Goal: Task Accomplishment & Management: Manage account settings

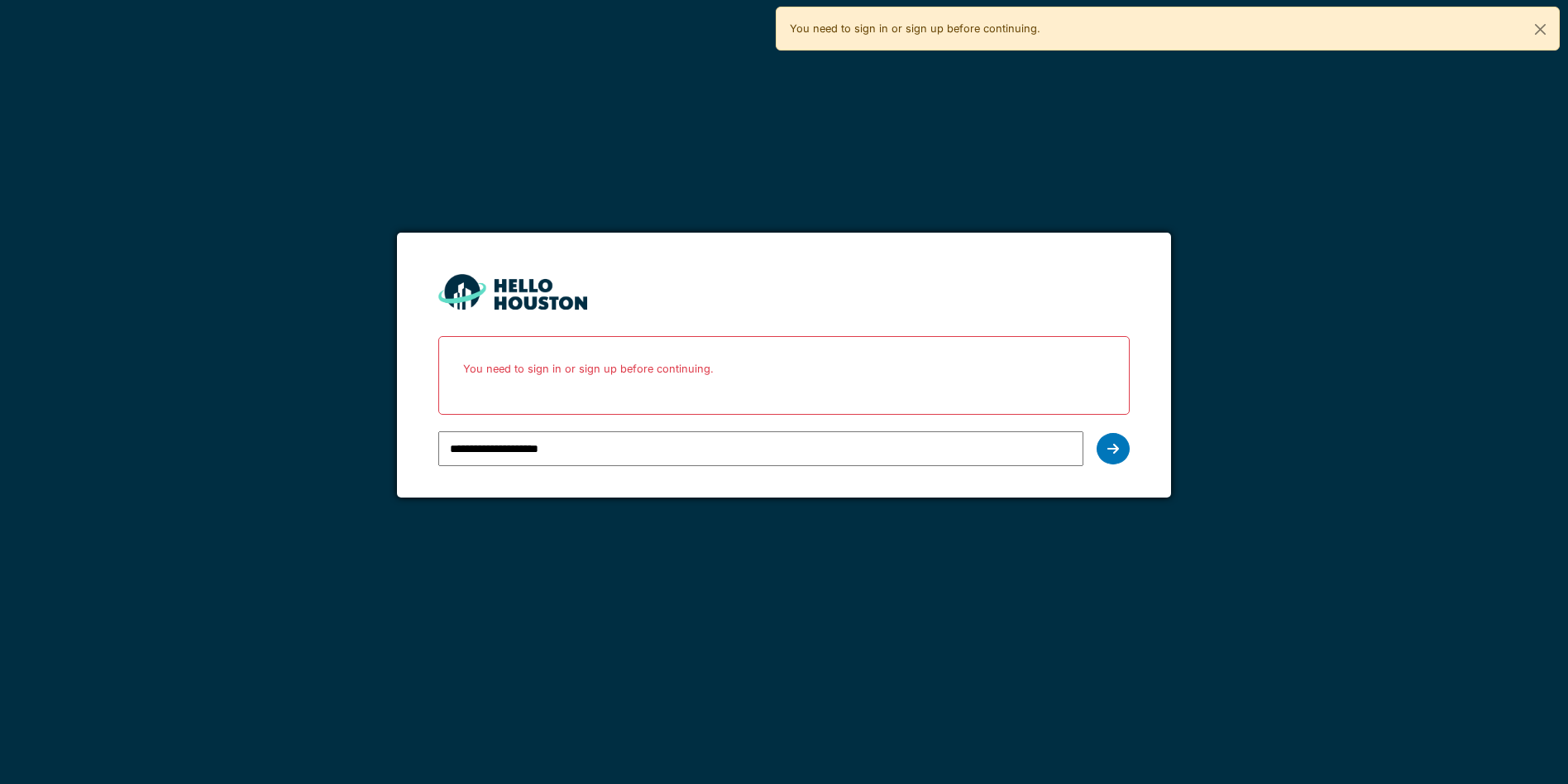
type input "**********"
click at [1114, 463] on div at bounding box center [1114, 449] width 33 height 31
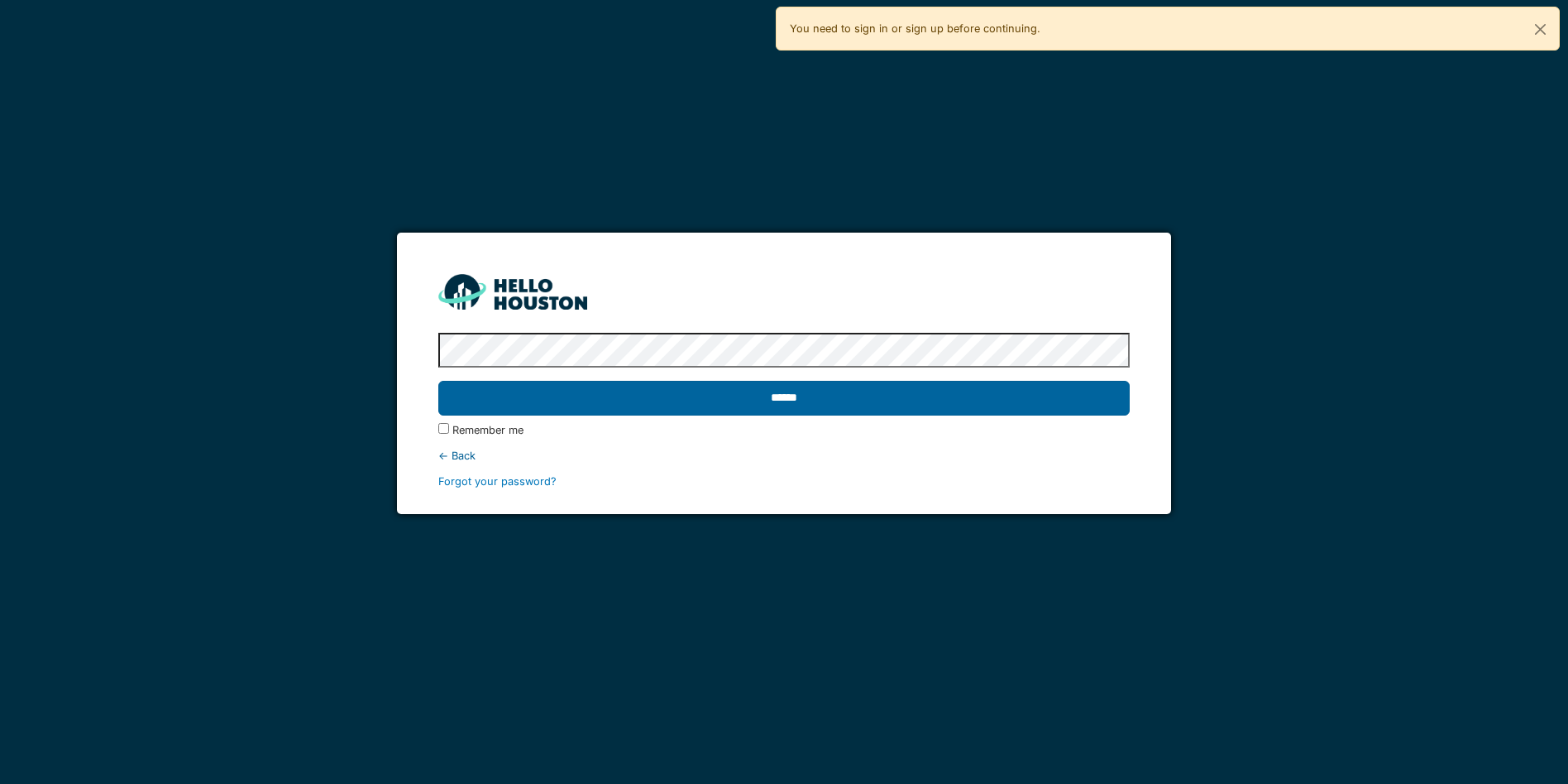
click at [895, 402] on input "******" at bounding box center [784, 398] width 690 height 35
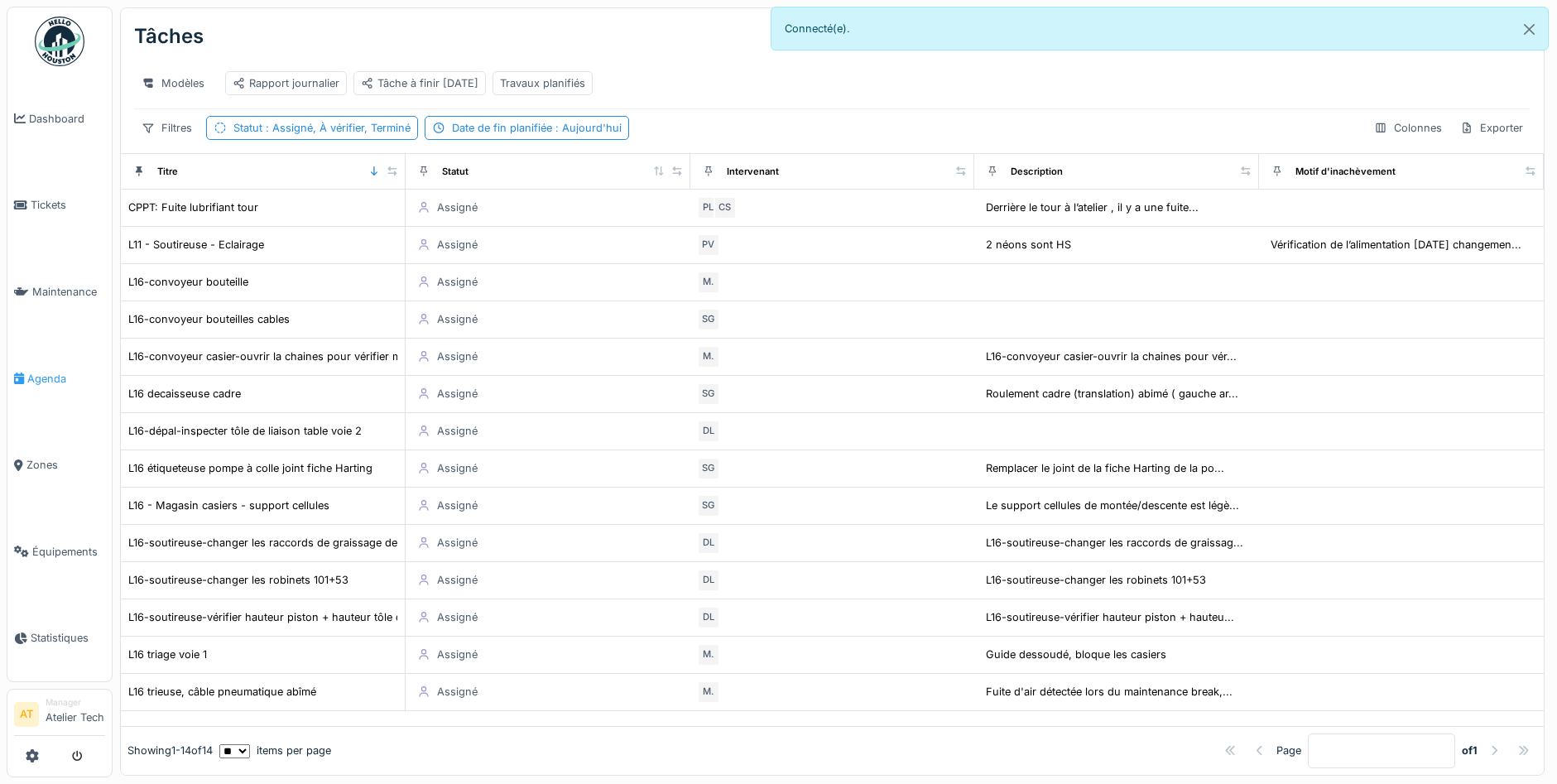
click at [28, 383] on span "Agenda" at bounding box center [65, 379] width 78 height 16
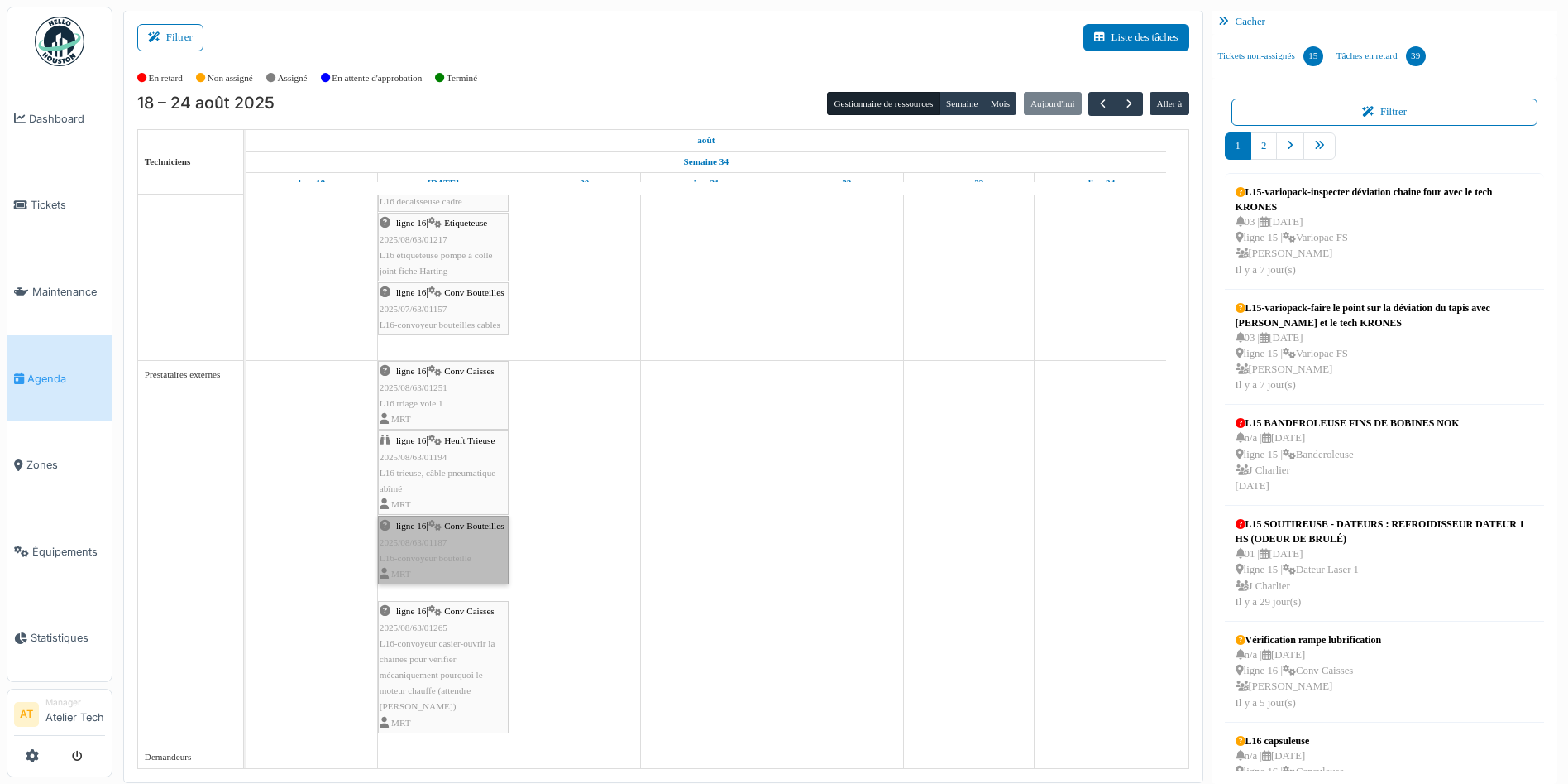
click at [471, 570] on link "ligne 16 | Conv Bouteilles 2025/08/63/01187 L16-convoyeur bouteille MRT" at bounding box center [443, 550] width 131 height 69
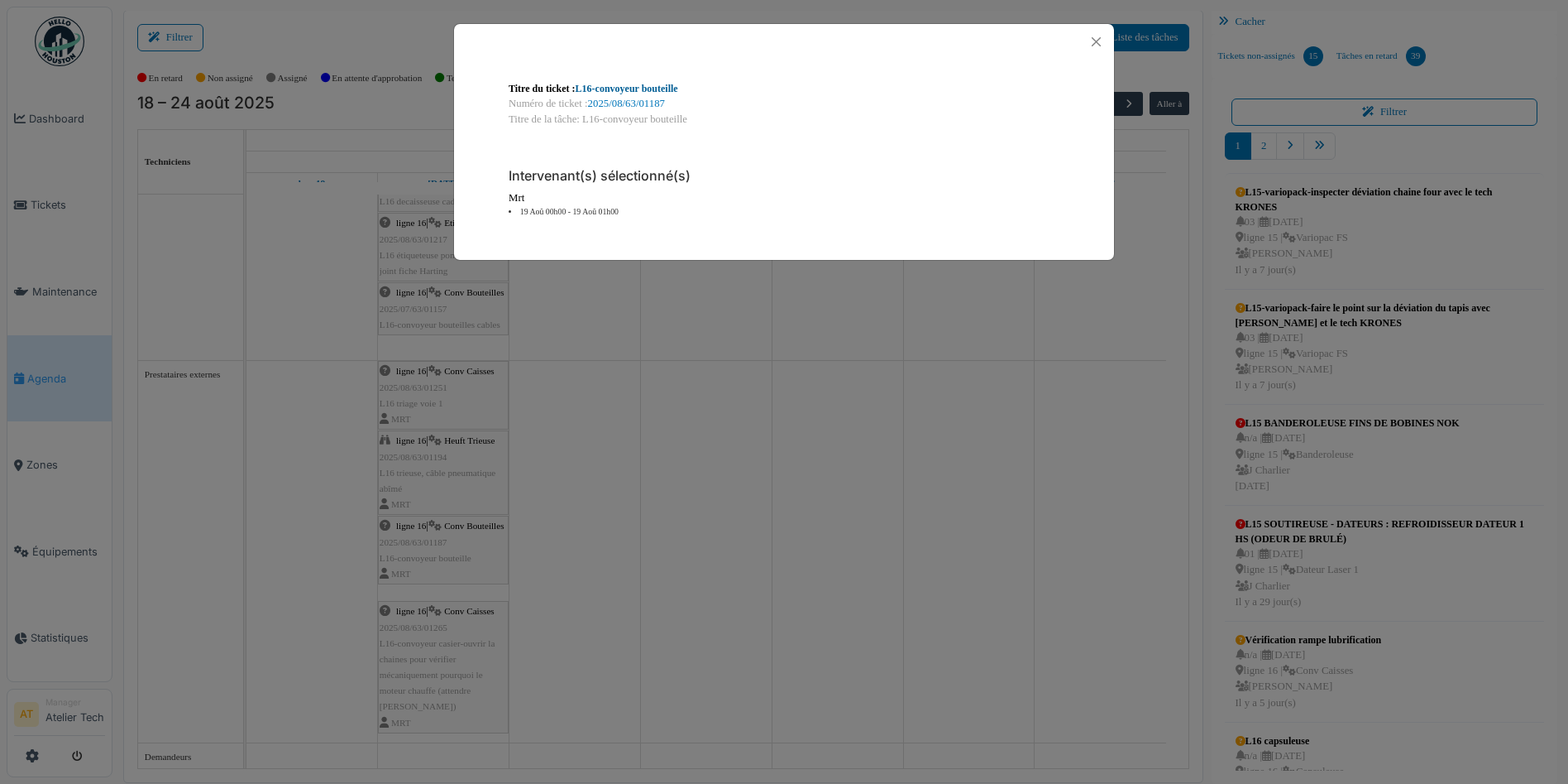
click at [654, 93] on link "L16-convoyeur bouteille" at bounding box center [627, 88] width 103 height 11
click at [858, 406] on div "Titre du ticket : L16-convoyeur bouteille Numéro de ticket : 2025/08/63/01187 T…" at bounding box center [784, 392] width 1568 height 784
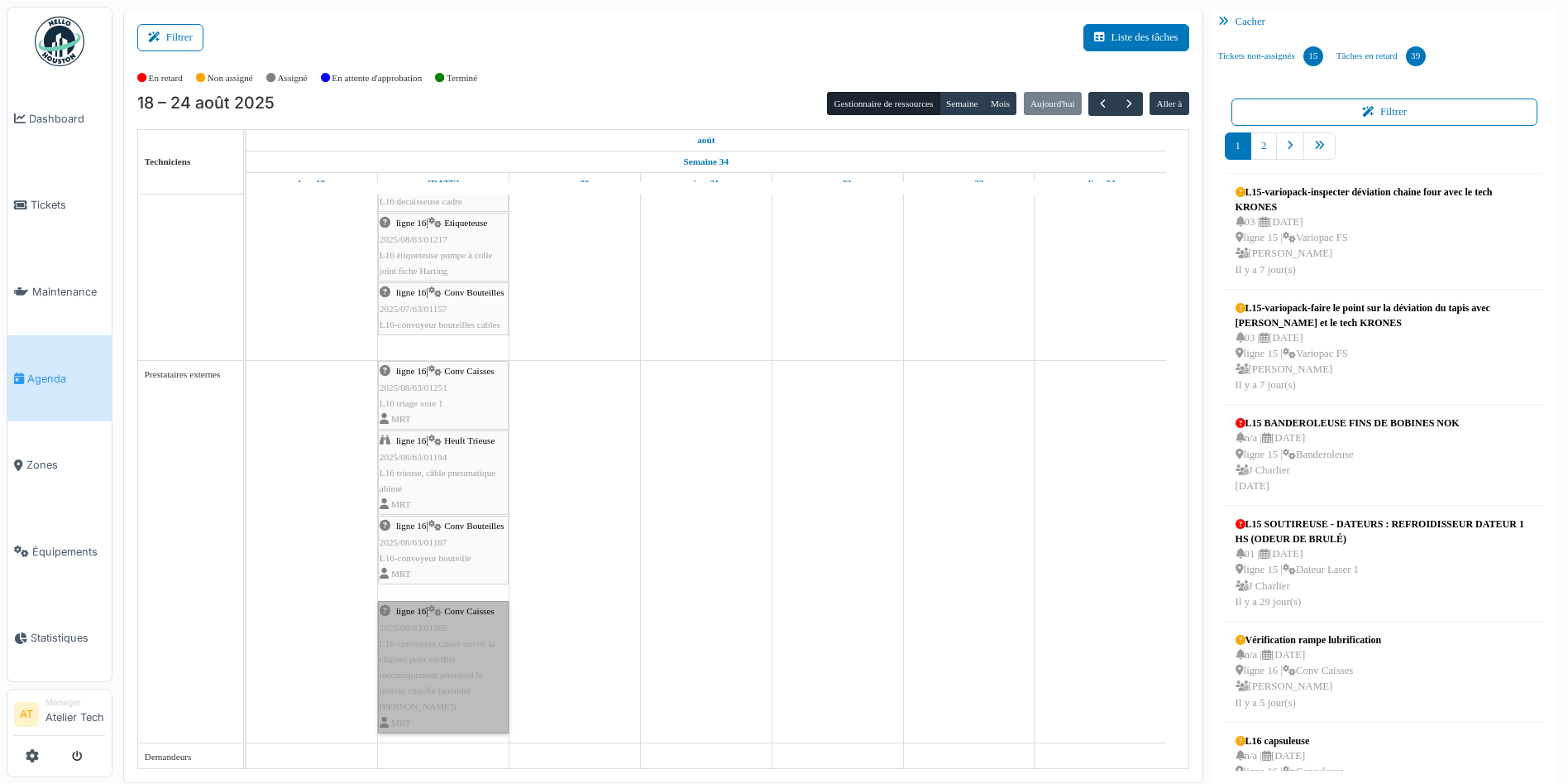
click at [427, 668] on link "ligne 16 | Conv Caisses 2025/08/63/01265 L16-convoyeur casier-ouvrir la chaines…" at bounding box center [443, 667] width 131 height 132
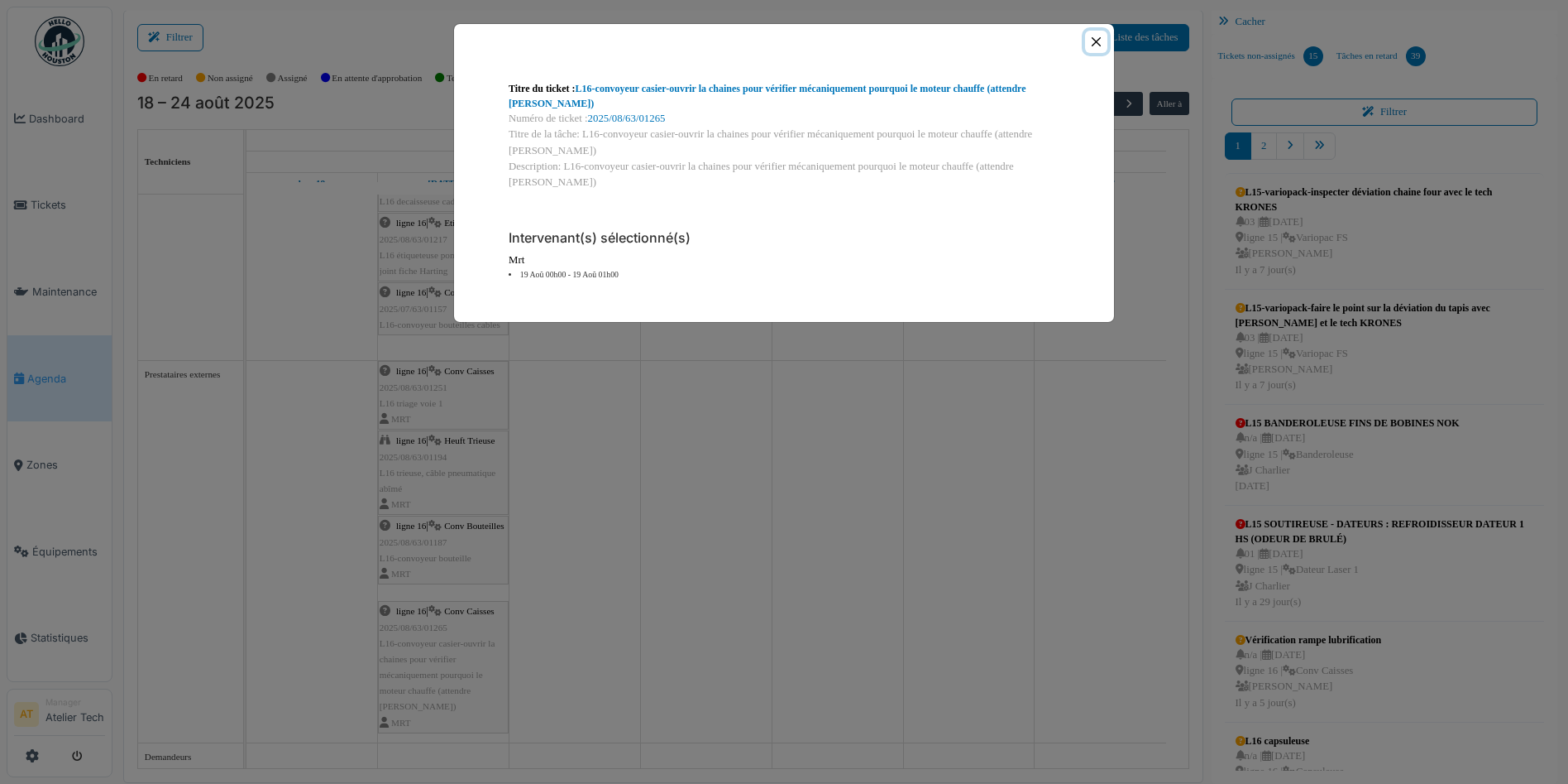
click at [1095, 47] on button "Close" at bounding box center [1096, 42] width 23 height 23
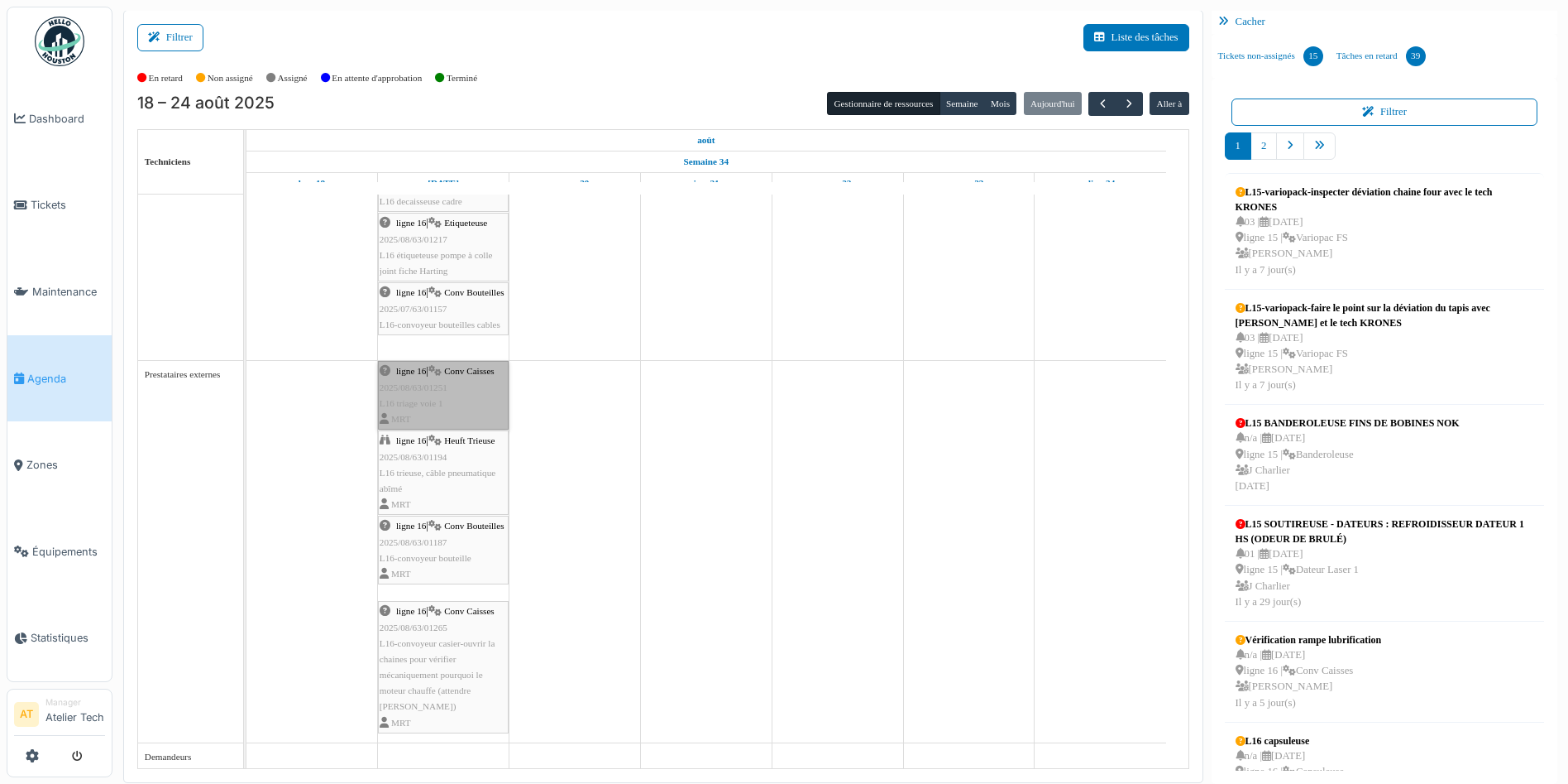
click at [448, 406] on link "ligne 16 | Conv Caisses 2025/08/63/01251 L16 triage voie 1 MRT" at bounding box center [443, 395] width 131 height 69
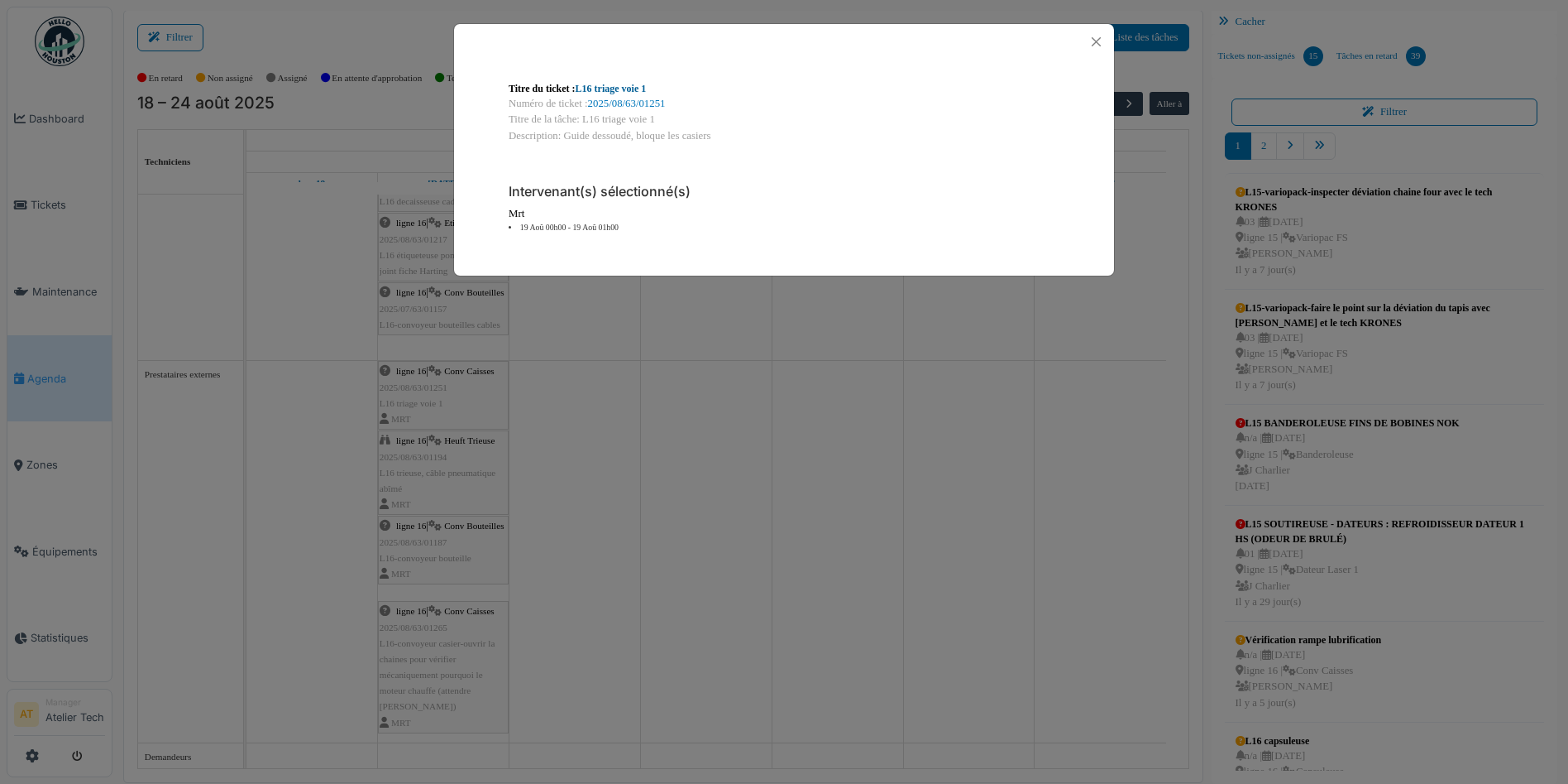
click at [629, 91] on link "L16 triage voie 1" at bounding box center [611, 88] width 71 height 11
click at [688, 426] on div "Titre du ticket : L16 triage voie 1 Numéro de ticket : 2025/08/63/01251 Titre d…" at bounding box center [784, 392] width 1568 height 784
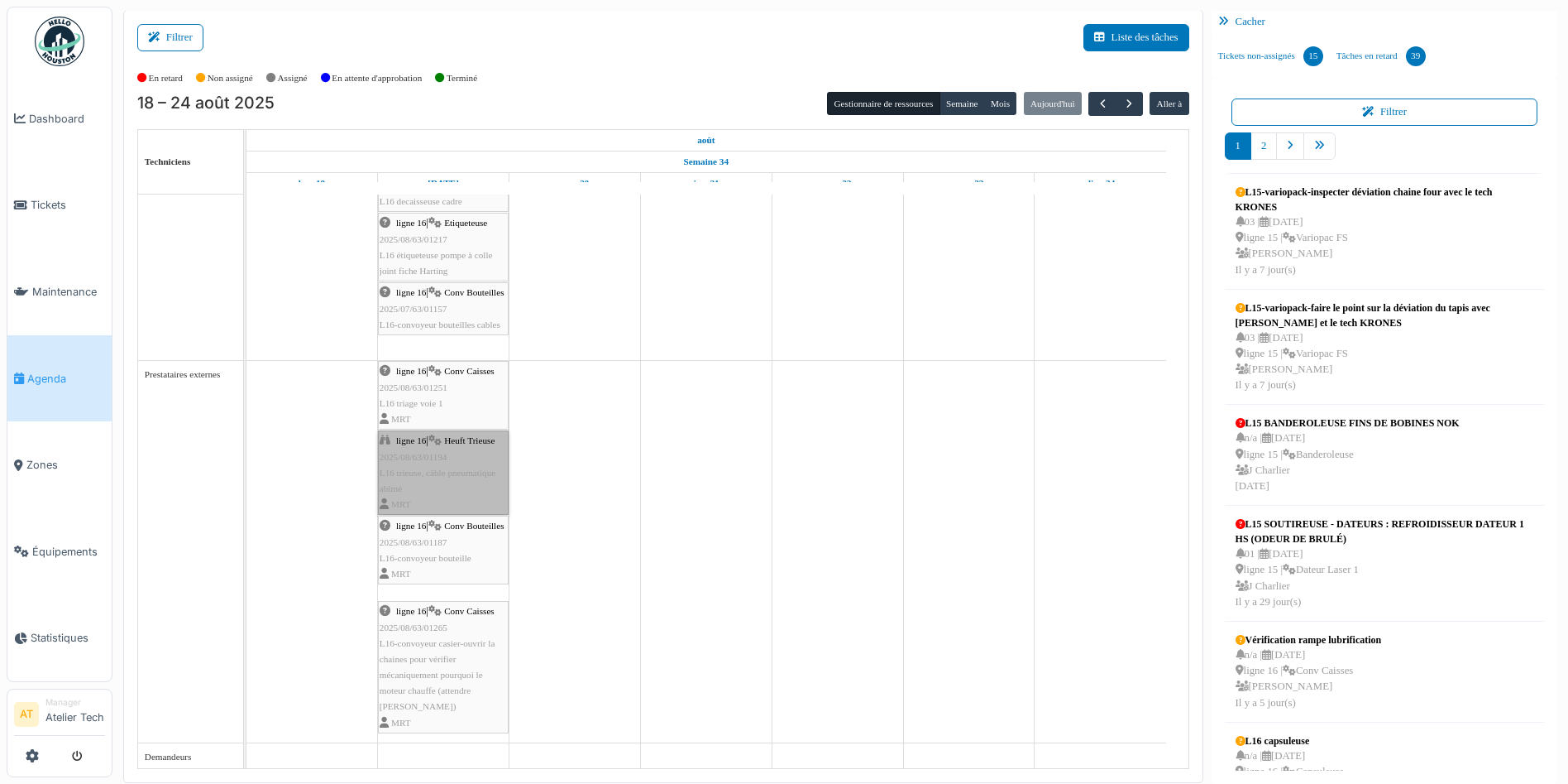
click at [461, 464] on link "ligne 16 | Heuft Trieuse 2025/08/63/01194 L16 trieuse, câble pneumatique abîmé …" at bounding box center [443, 472] width 131 height 84
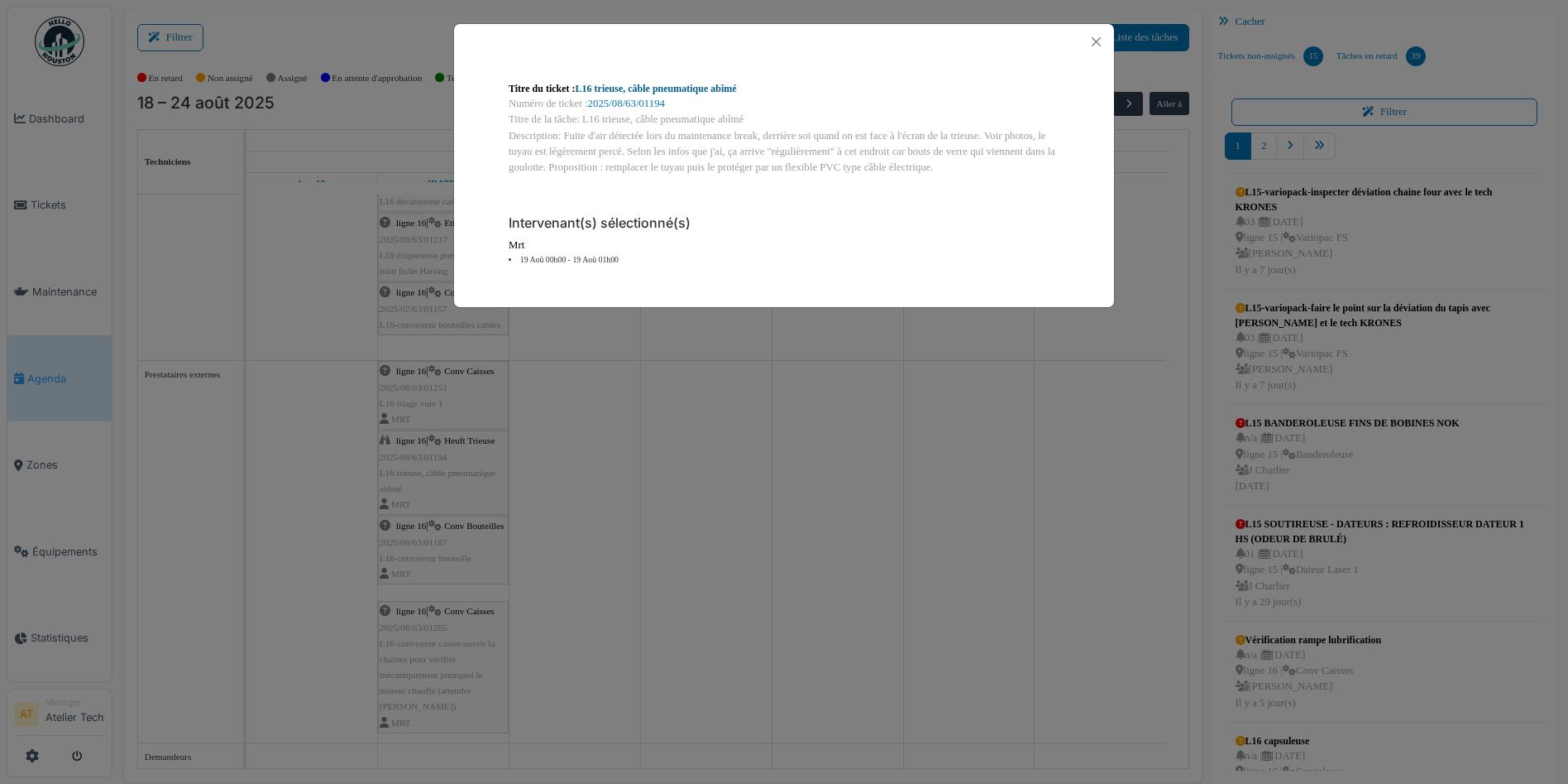
click at [689, 84] on link "L16 trieuse, câble pneumatique abîmé" at bounding box center [656, 88] width 161 height 11
click at [1100, 37] on button "Close" at bounding box center [1096, 42] width 23 height 23
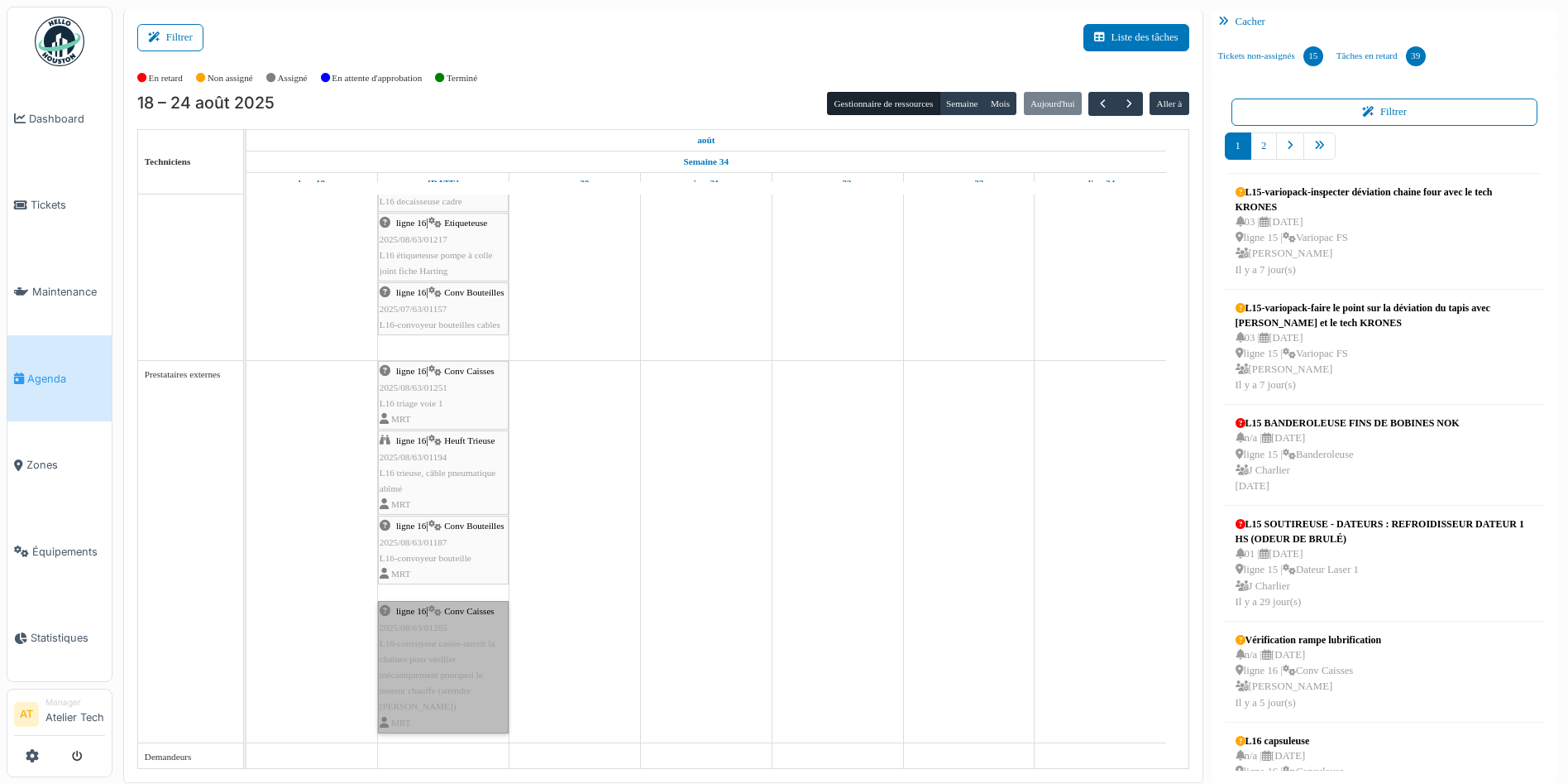
click at [457, 666] on link "ligne 16 | Conv Caisses 2025/08/63/01265 L16-convoyeur casier-ouvrir la chaines…" at bounding box center [443, 667] width 131 height 132
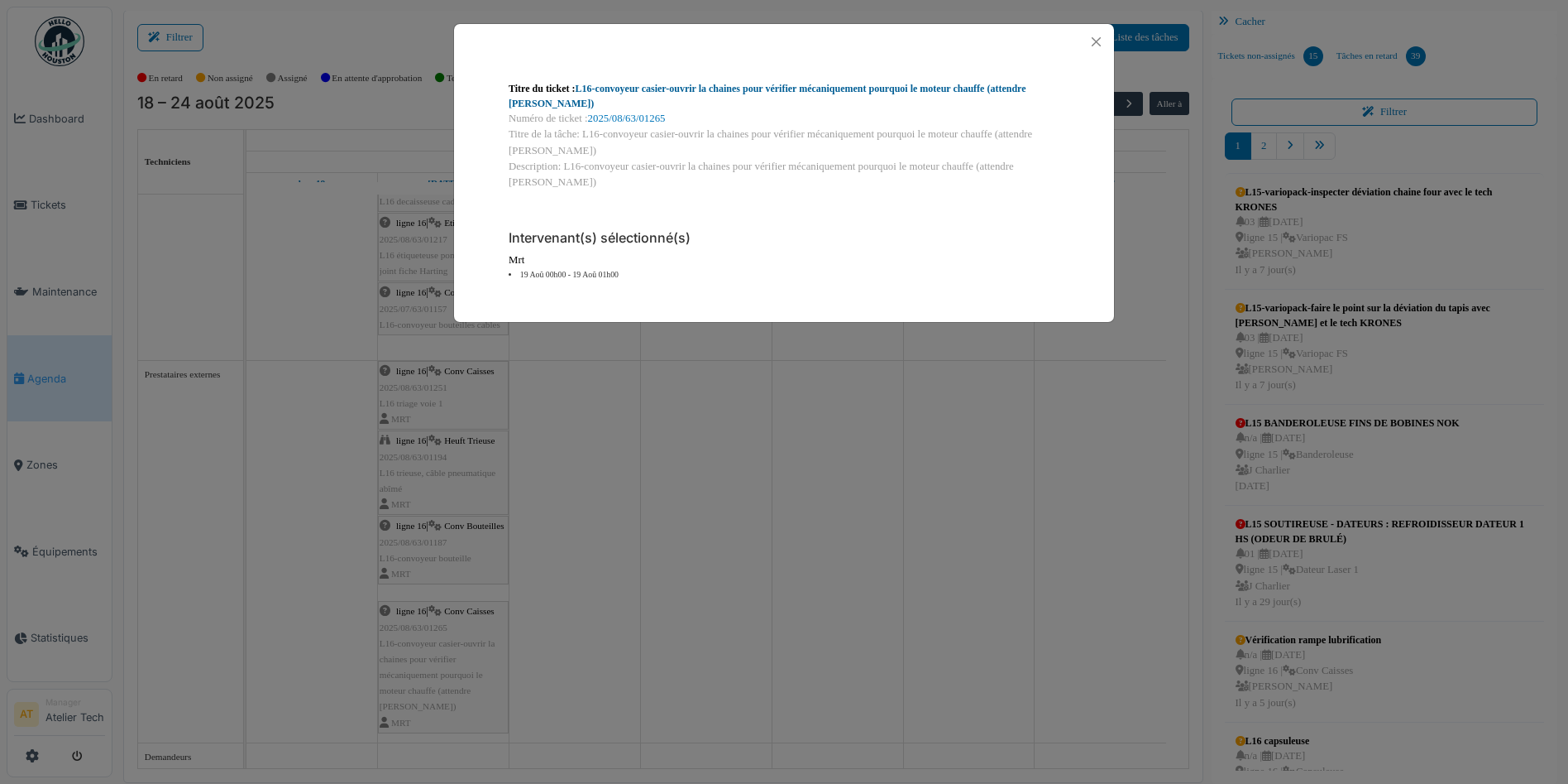
click at [856, 91] on link "L16-convoyeur casier-ouvrir la chaines pour vérifier mécaniquement pourquoi le …" at bounding box center [767, 96] width 518 height 26
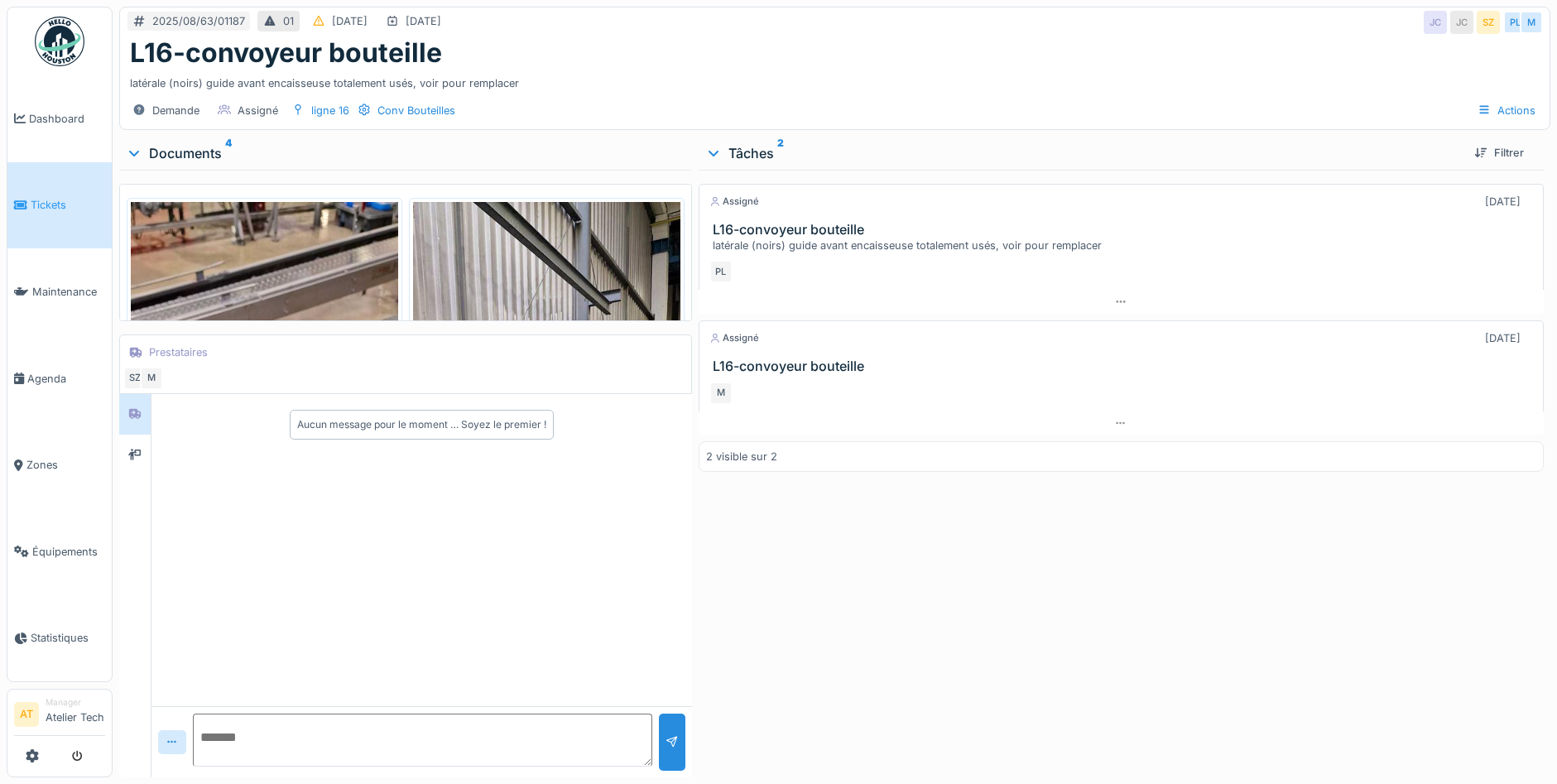
click at [302, 268] on img at bounding box center [264, 488] width 267 height 572
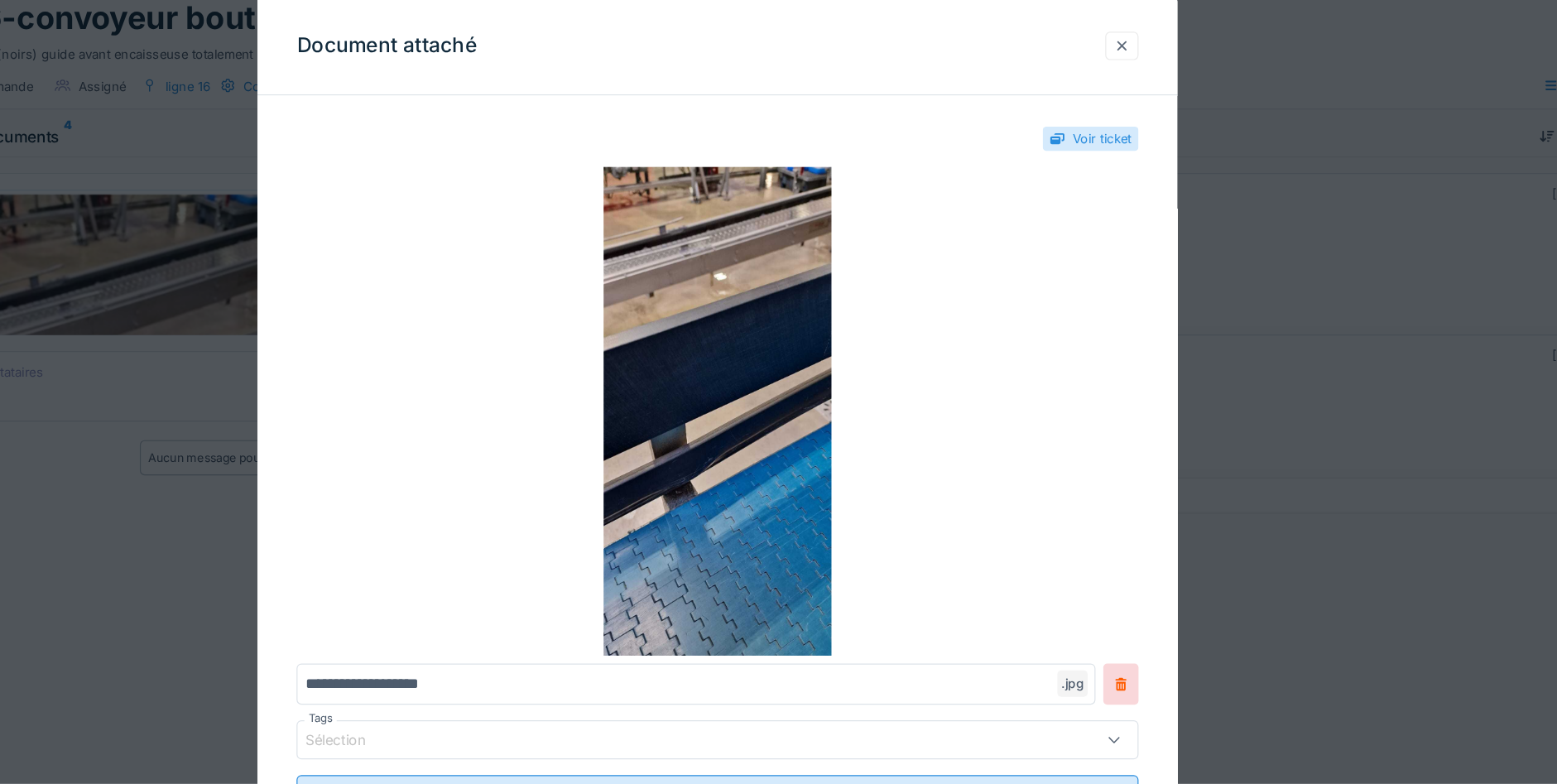
click at [1134, 76] on div at bounding box center [1120, 77] width 28 height 24
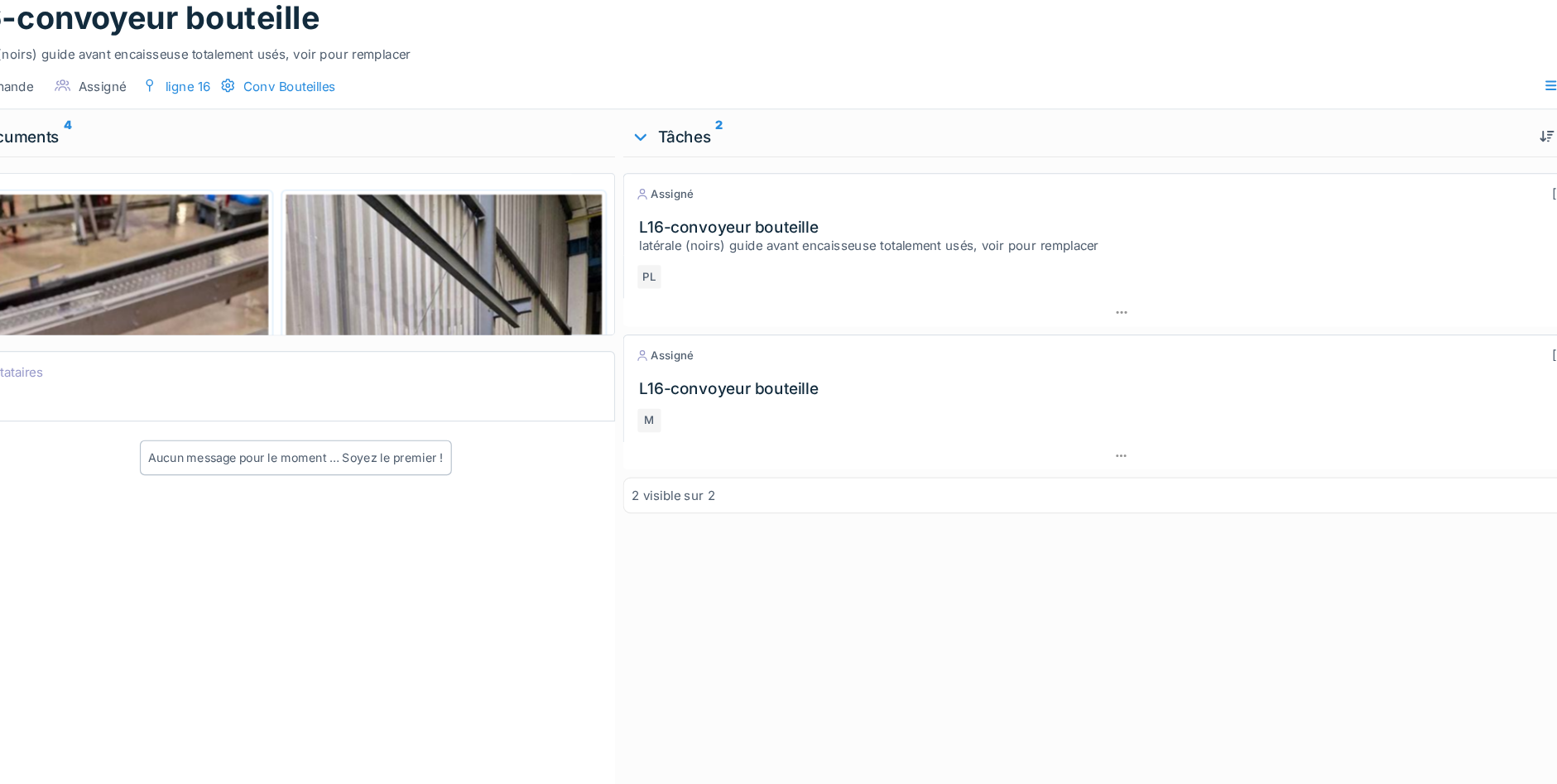
click at [556, 260] on img at bounding box center [546, 488] width 267 height 572
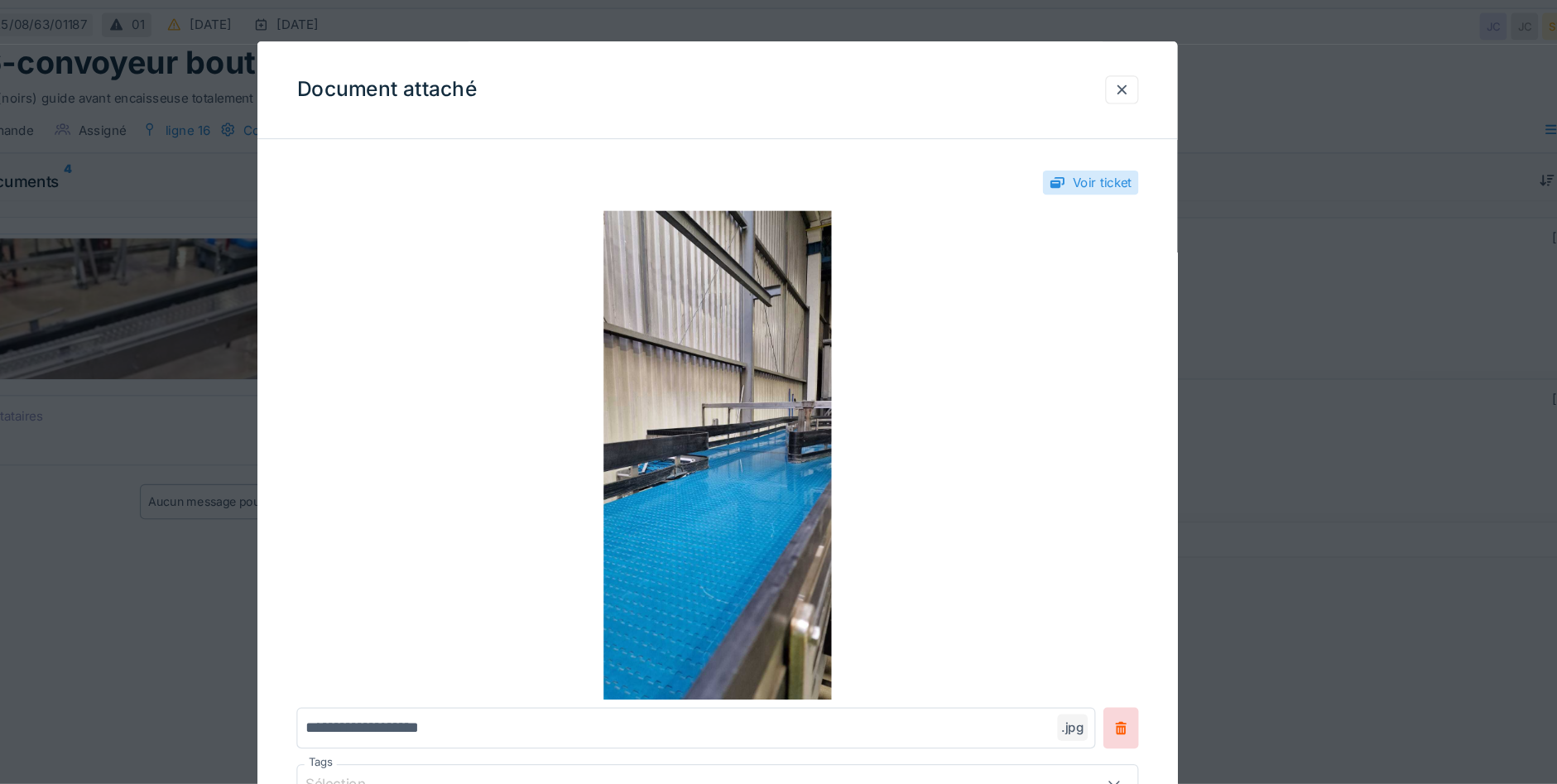
scroll to position [1, 0]
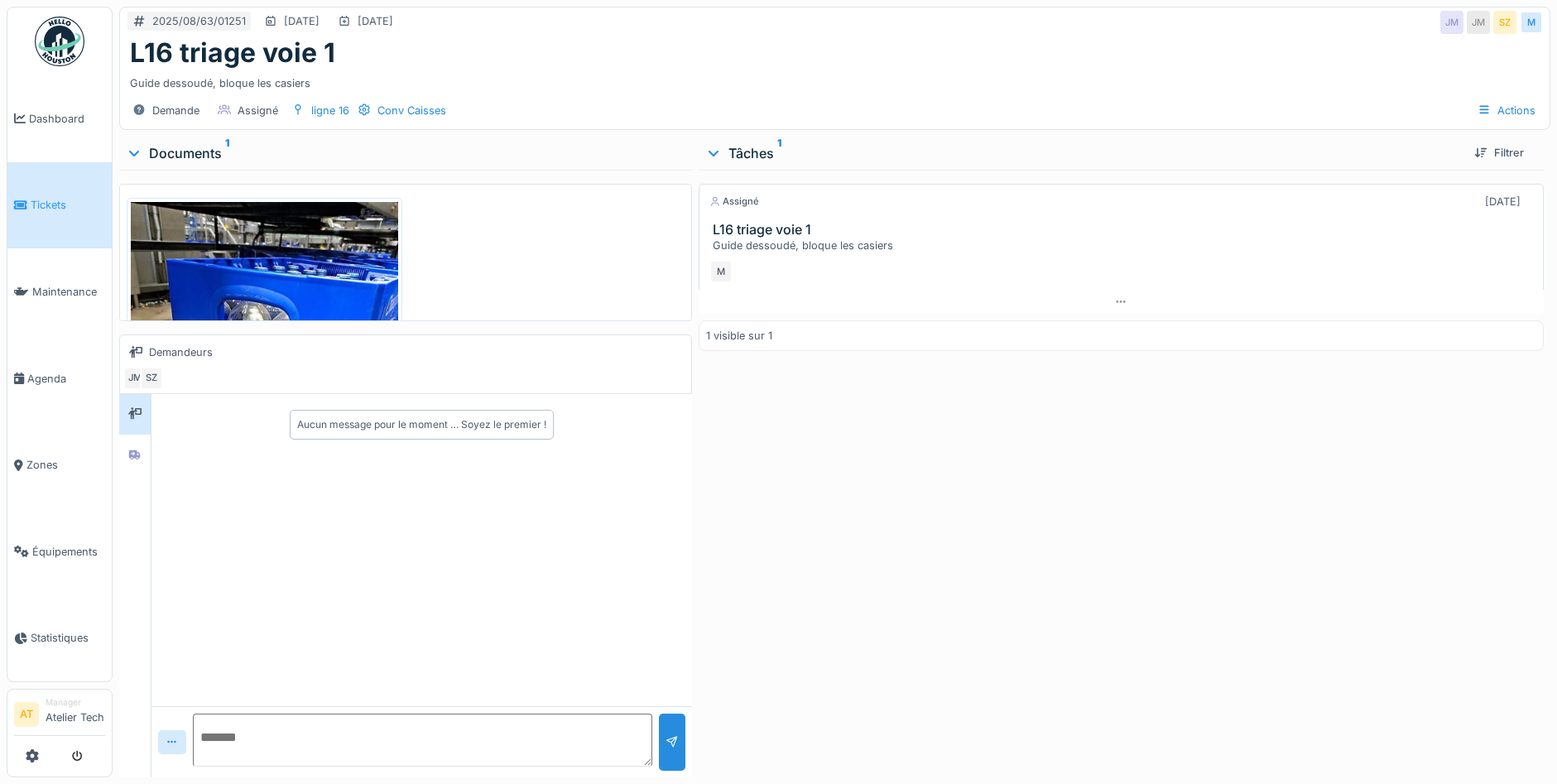
click at [308, 254] on img at bounding box center [264, 380] width 267 height 356
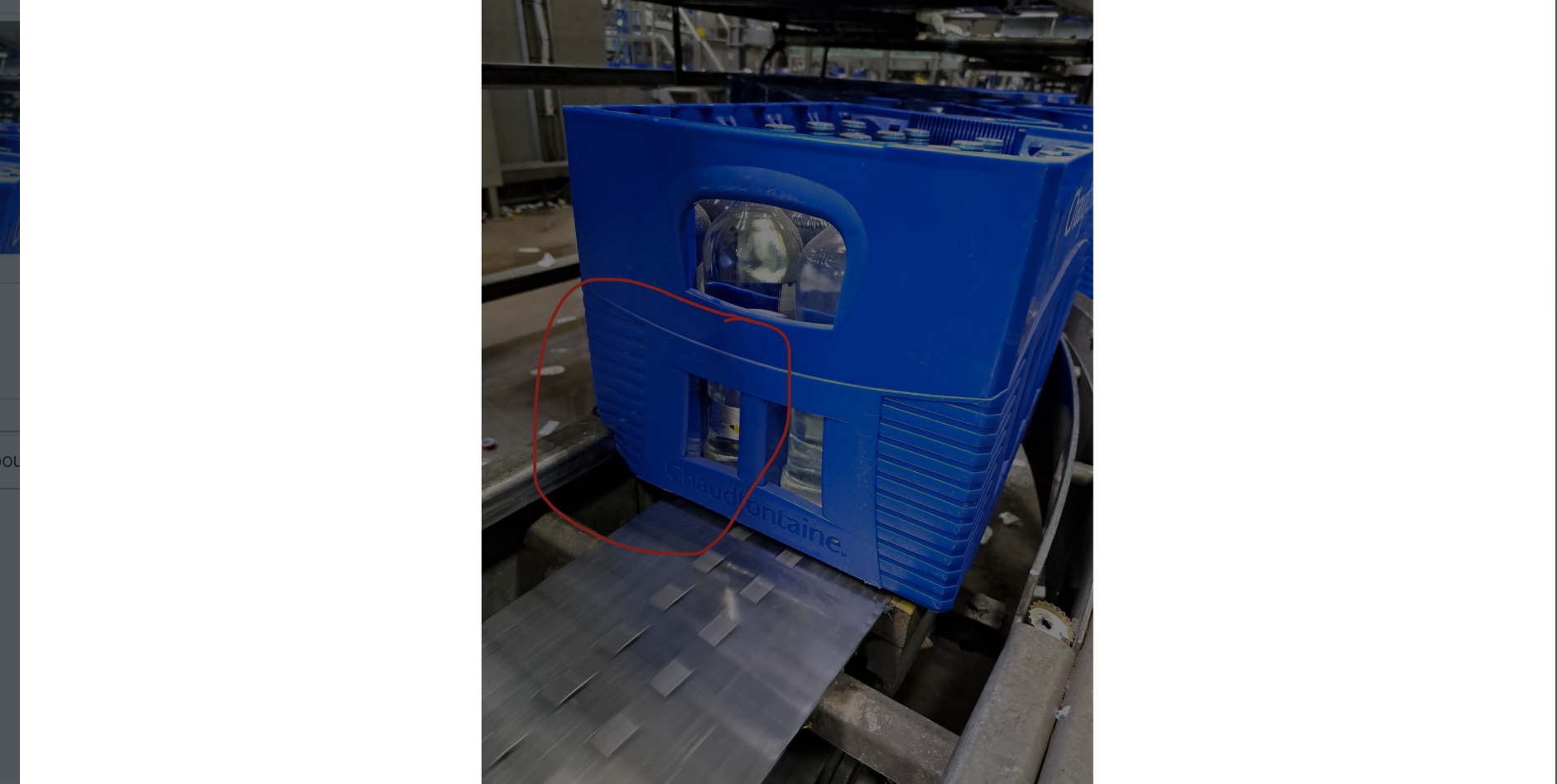
click at [680, 423] on img at bounding box center [779, 385] width 713 height 414
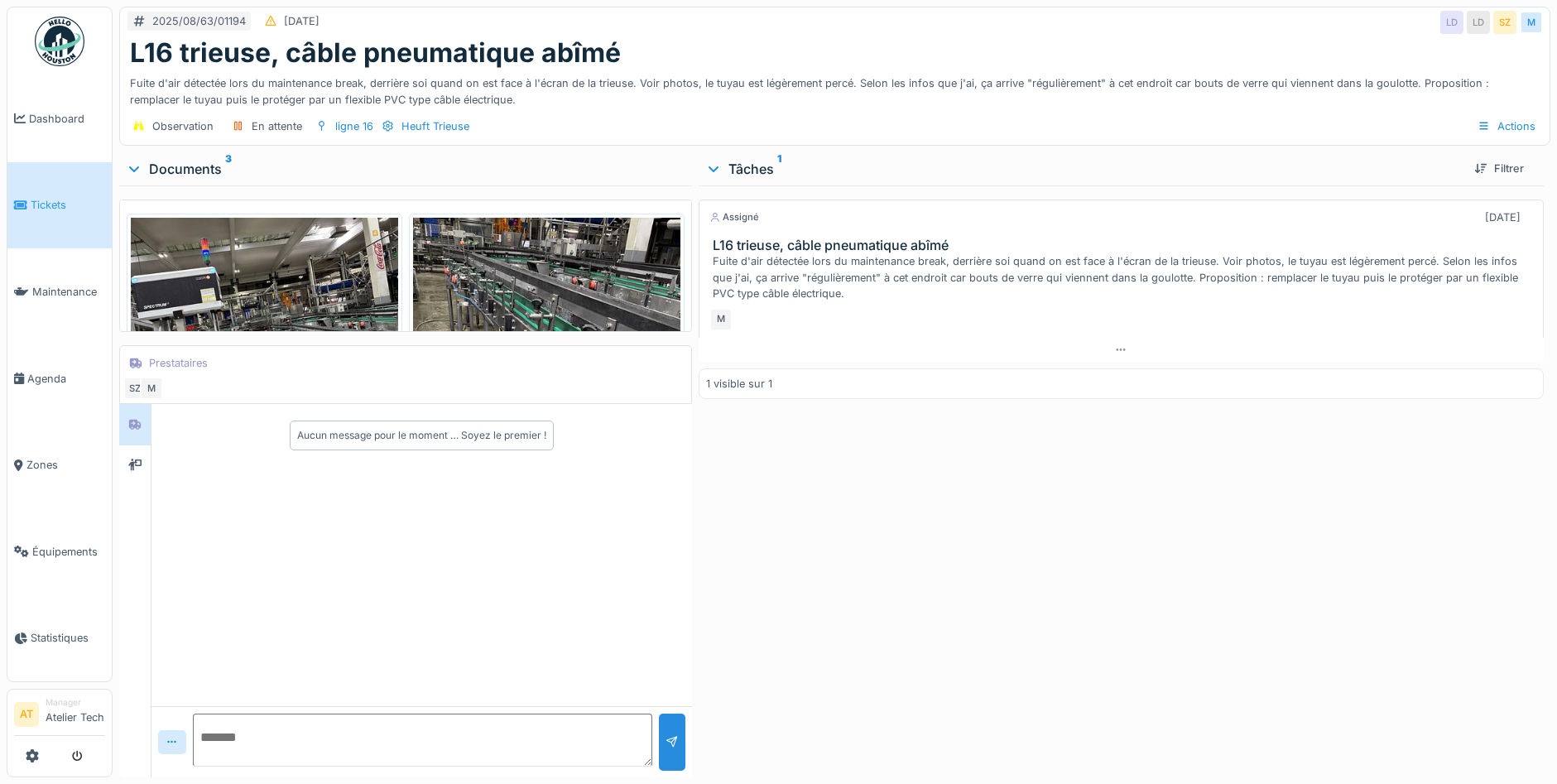
click at [329, 274] on img at bounding box center [264, 318] width 267 height 200
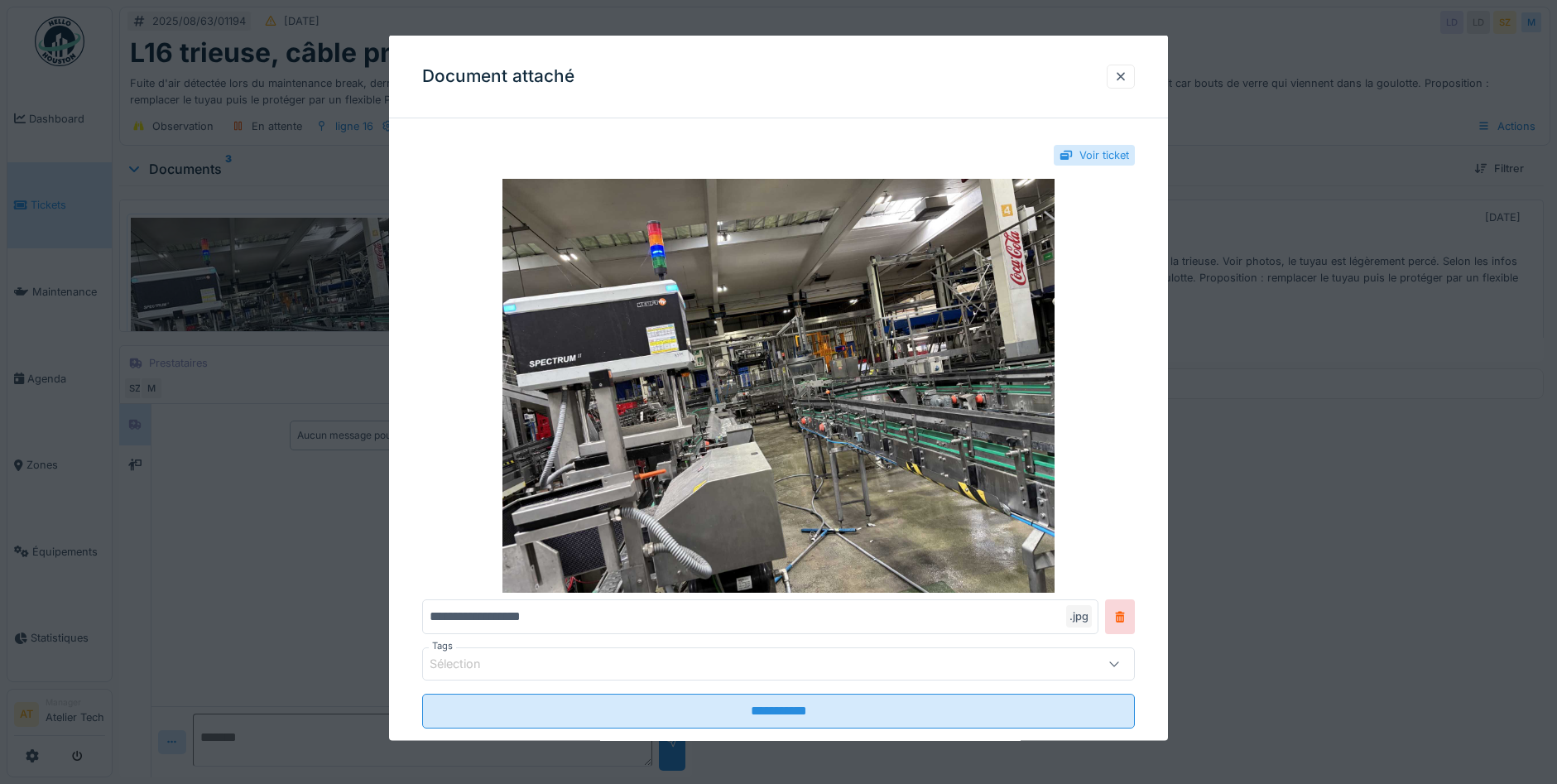
scroll to position [3, 0]
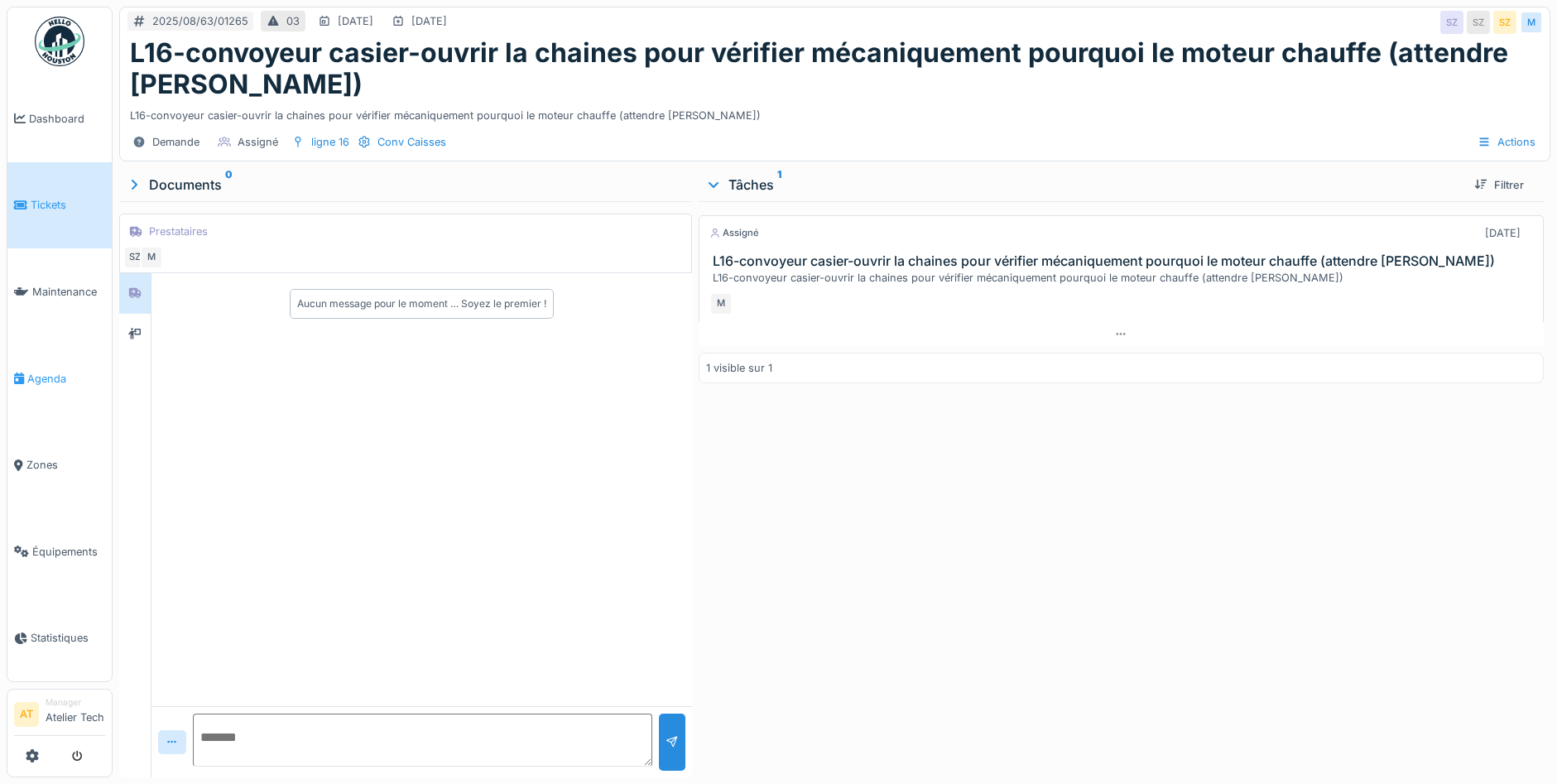
click at [41, 379] on span "Agenda" at bounding box center [65, 379] width 78 height 16
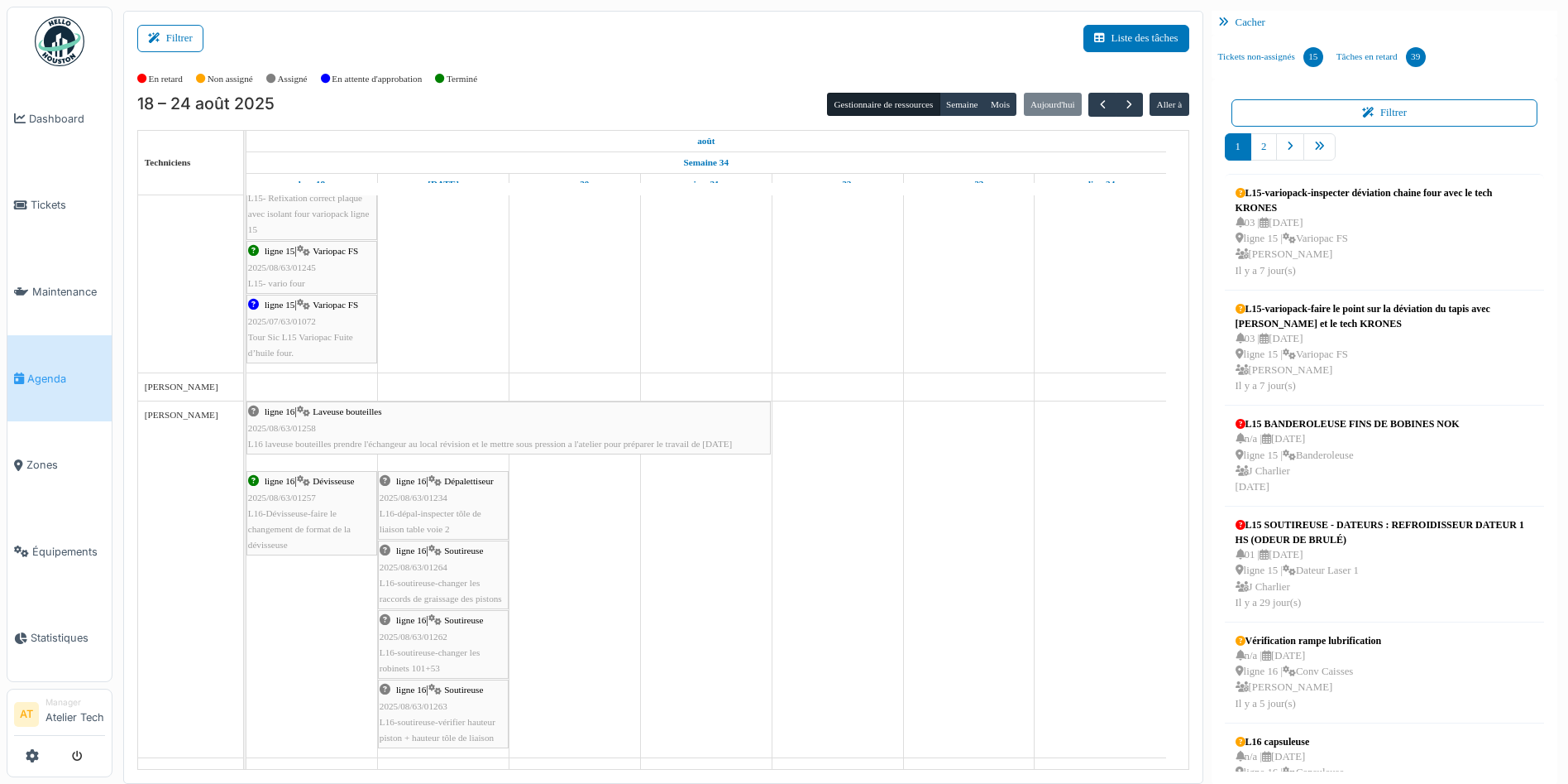
scroll to position [284, 0]
